Goal: Check status

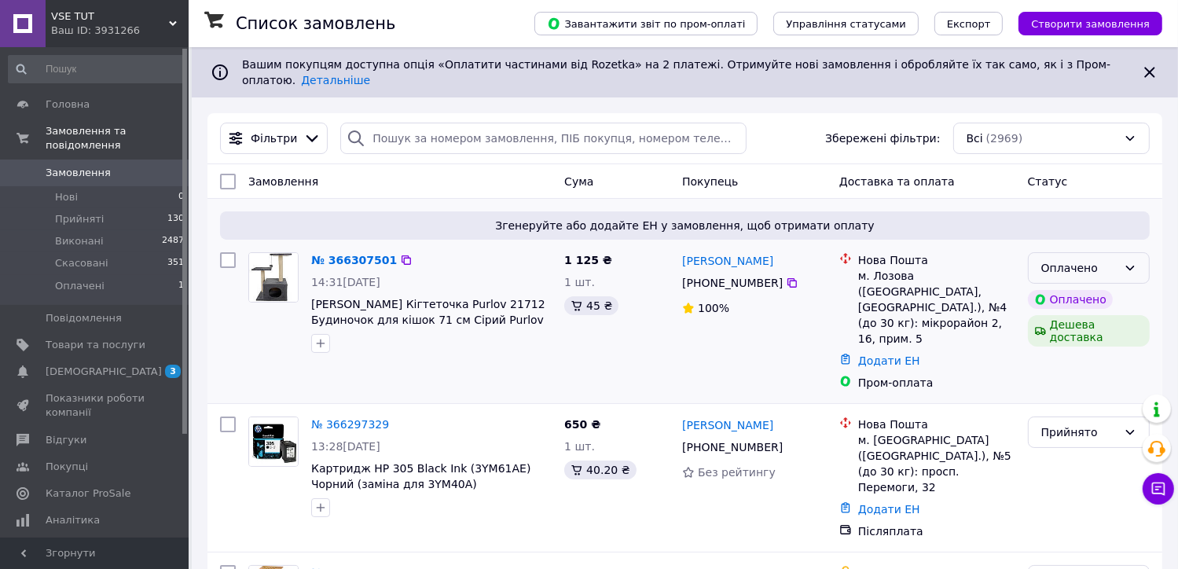
click at [1096, 263] on div "Оплачено" at bounding box center [1080, 267] width 76 height 17
click at [1094, 278] on li "Прийнято" at bounding box center [1089, 290] width 120 height 28
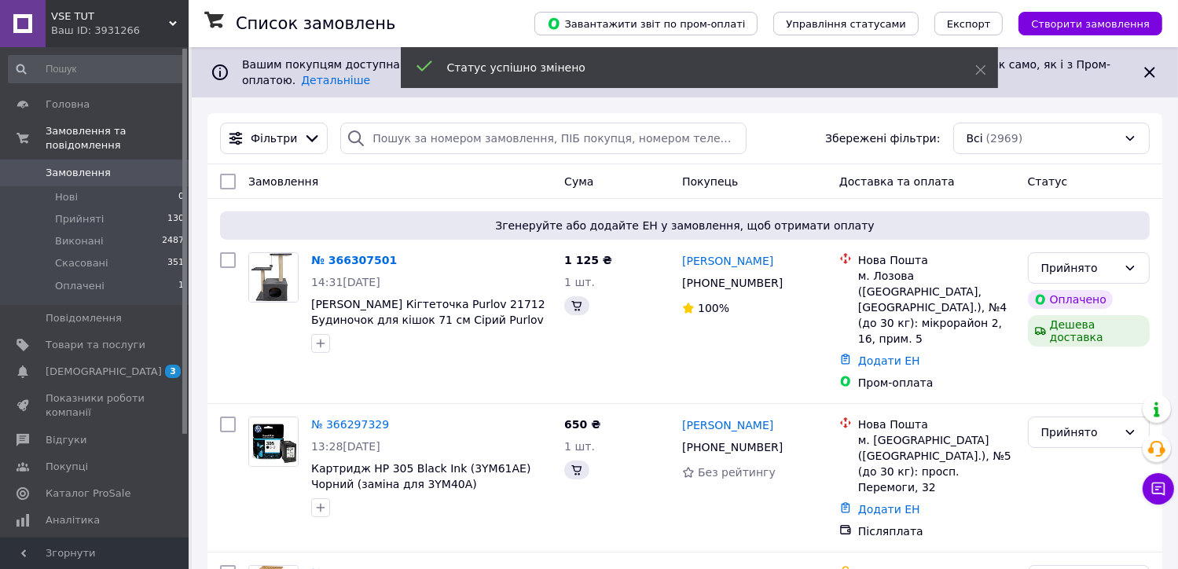
drag, startPoint x: 56, startPoint y: 480, endPoint x: 61, endPoint y: 490, distance: 10.5
click at [57, 487] on span "Каталог ProSale" at bounding box center [88, 494] width 85 height 14
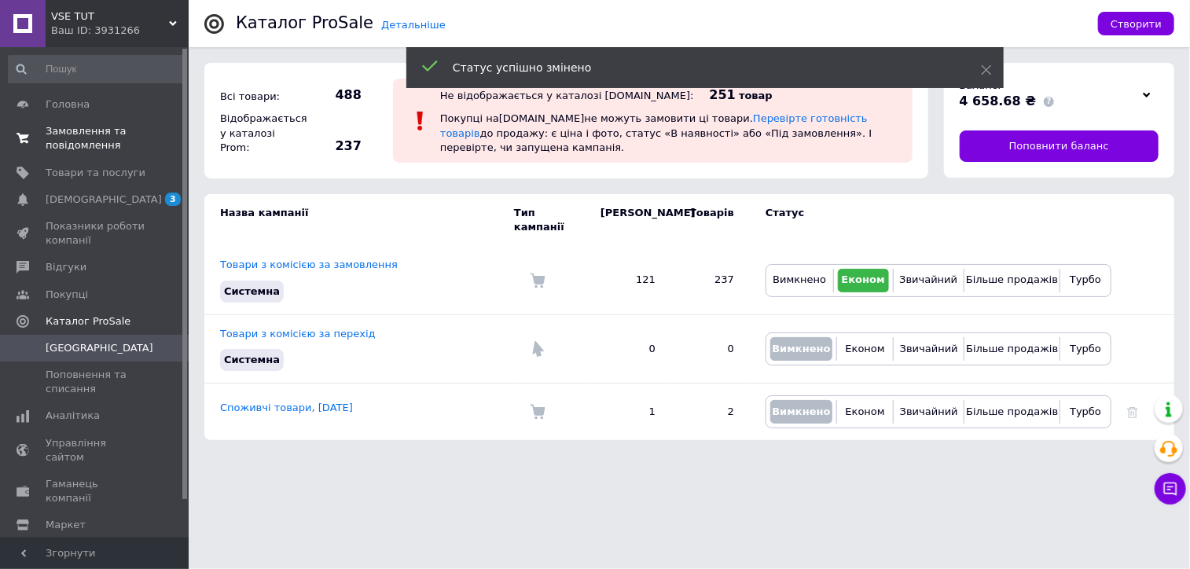
click at [84, 135] on span "Замовлення та повідомлення" at bounding box center [96, 138] width 100 height 28
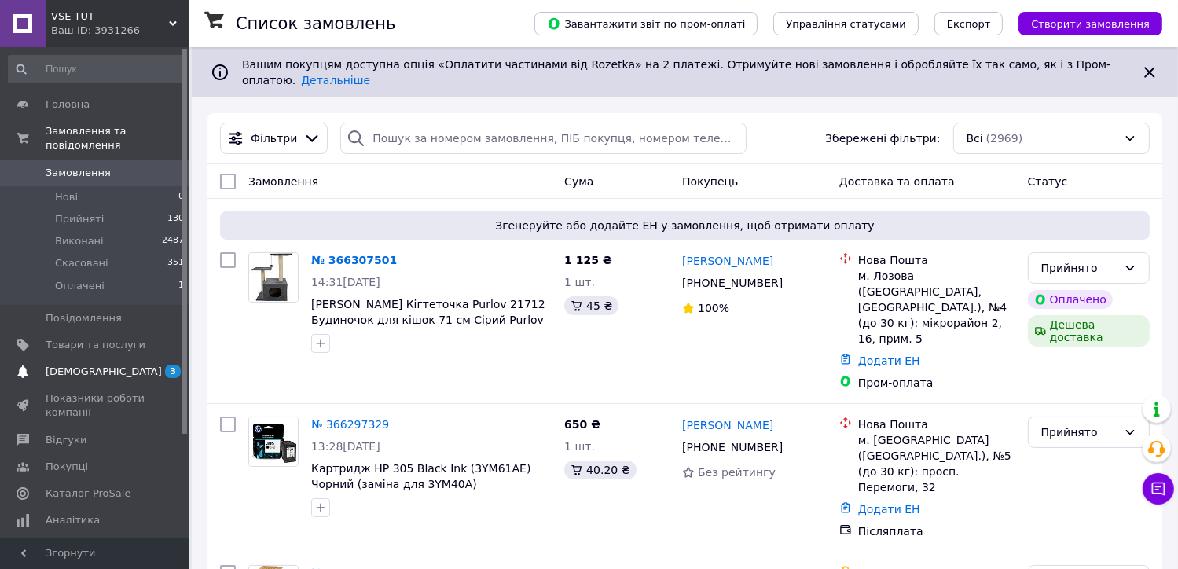
click at [81, 365] on span "[DEMOGRAPHIC_DATA]" at bounding box center [104, 372] width 116 height 14
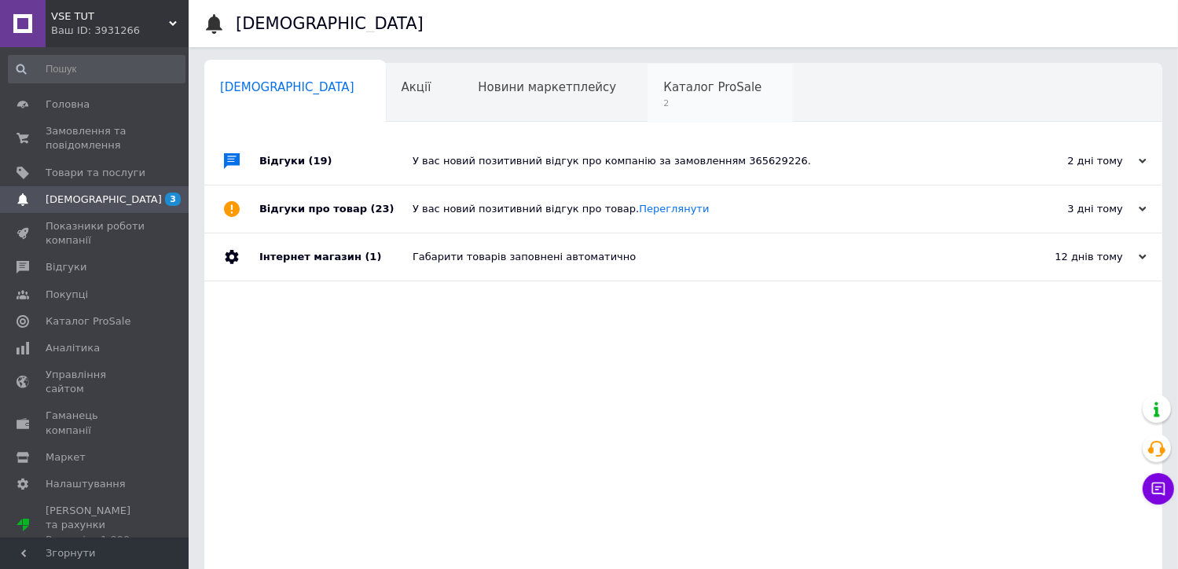
click at [664, 106] on span "2" at bounding box center [713, 103] width 98 height 12
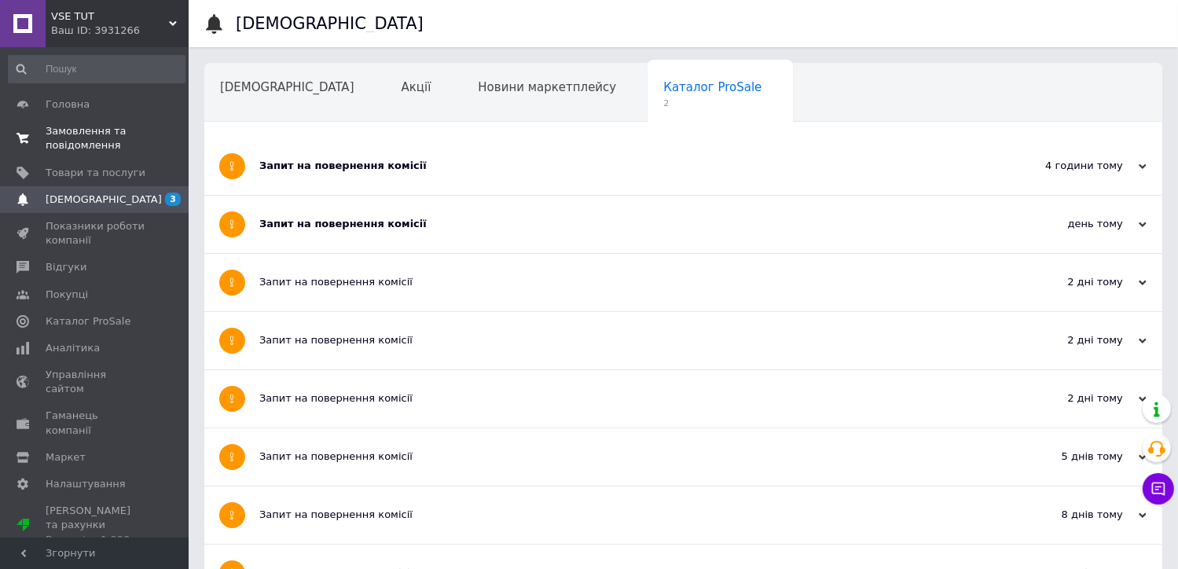
click at [82, 138] on span "Замовлення та повідомлення" at bounding box center [96, 138] width 100 height 28
